Goal: Transaction & Acquisition: Purchase product/service

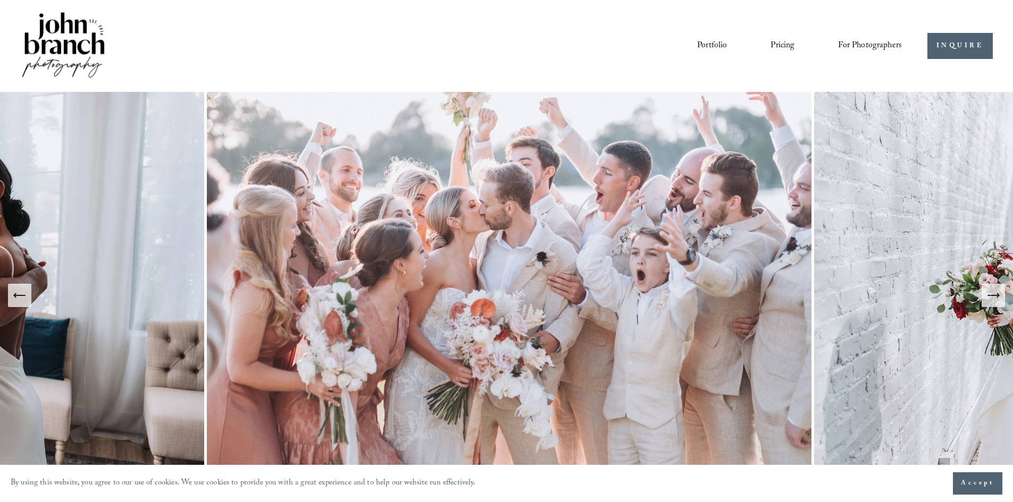
click at [856, 44] on span "For Photographers" at bounding box center [870, 46] width 64 height 16
click at [0, 0] on span "Presets" at bounding box center [0, 0] width 0 height 0
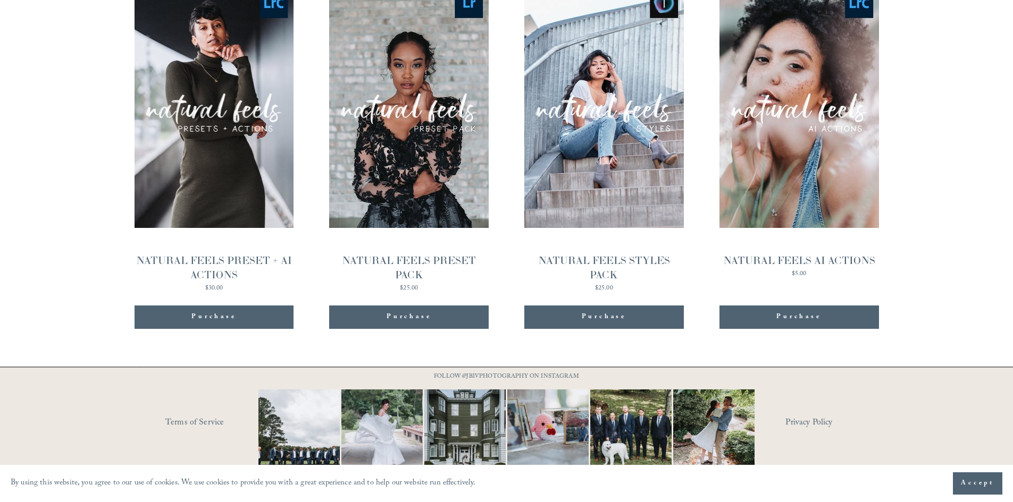
scroll to position [1200, 0]
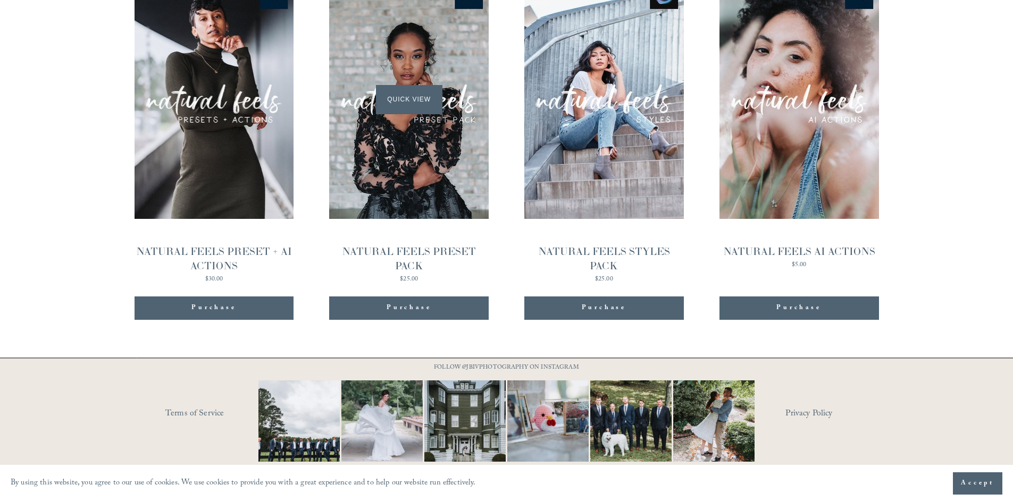
click at [434, 168] on div "Quick View" at bounding box center [408, 99] width 159 height 239
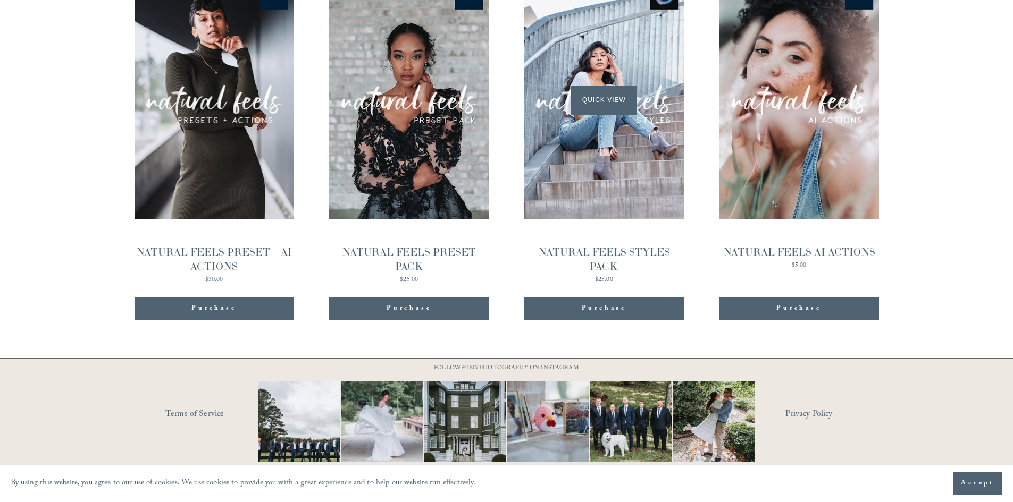
click at [618, 189] on div "Quick View" at bounding box center [603, 99] width 159 height 239
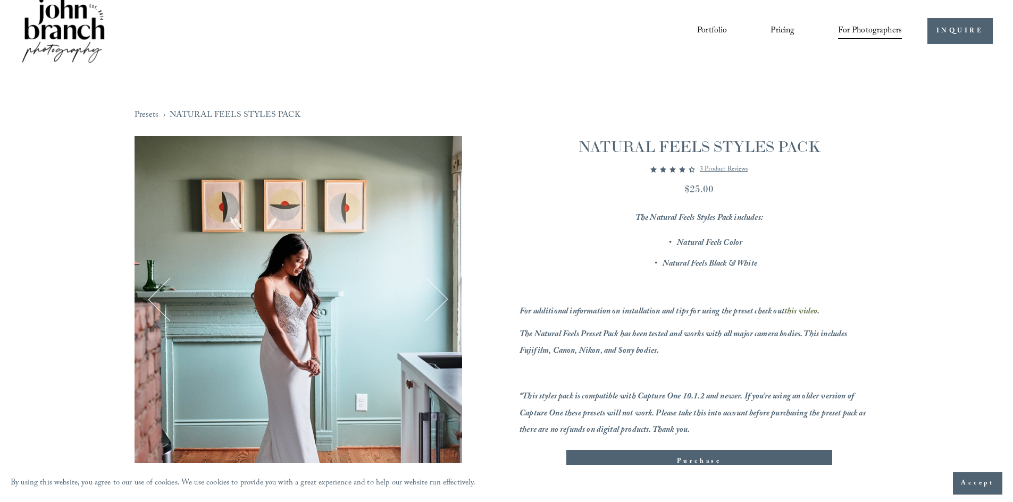
scroll to position [7, 0]
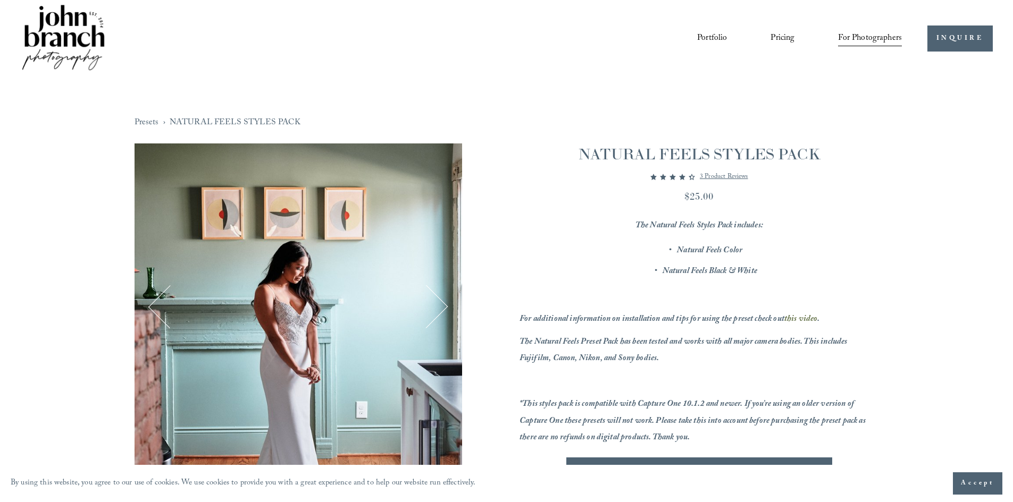
click at [956, 479] on button "Accept" at bounding box center [976, 484] width 49 height 22
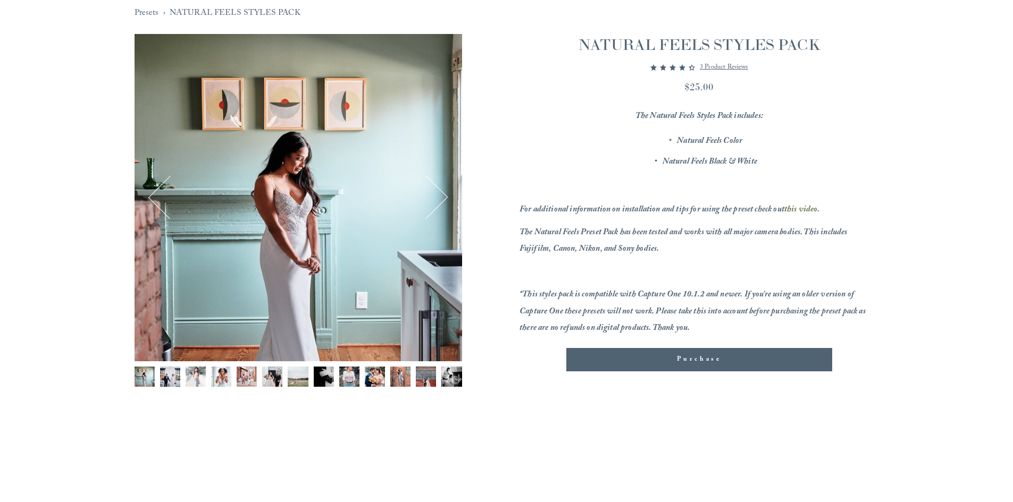
scroll to position [167, 0]
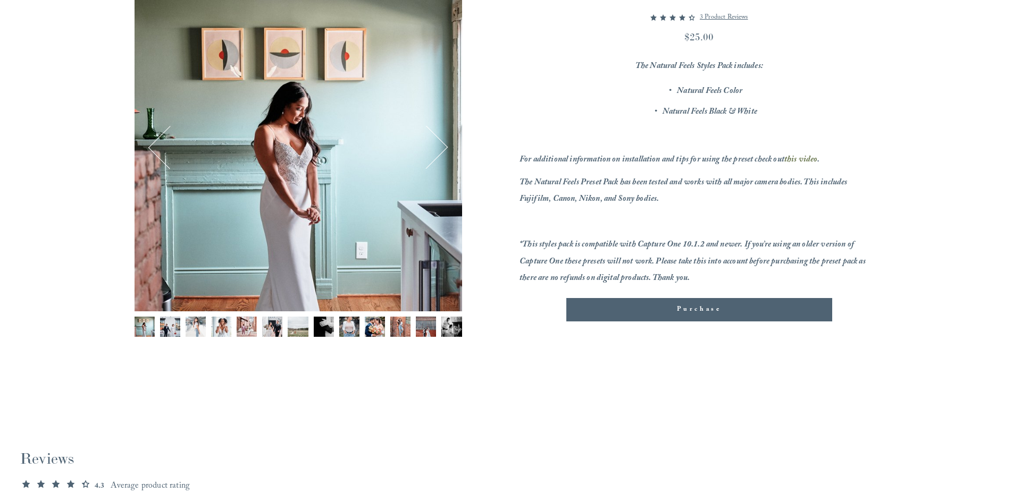
click at [714, 306] on span "Purchase" at bounding box center [699, 310] width 45 height 11
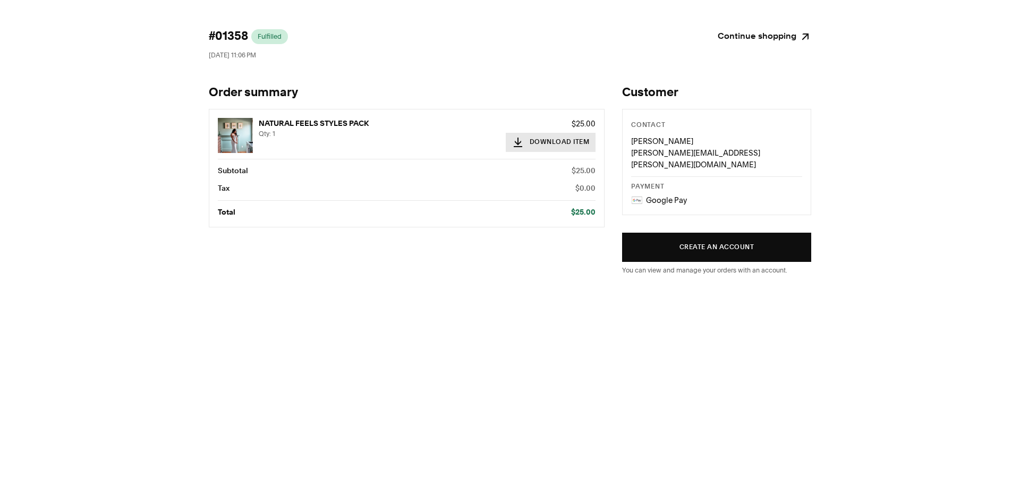
click at [573, 142] on button "Download Item" at bounding box center [551, 142] width 90 height 19
